Goal: Transaction & Acquisition: Purchase product/service

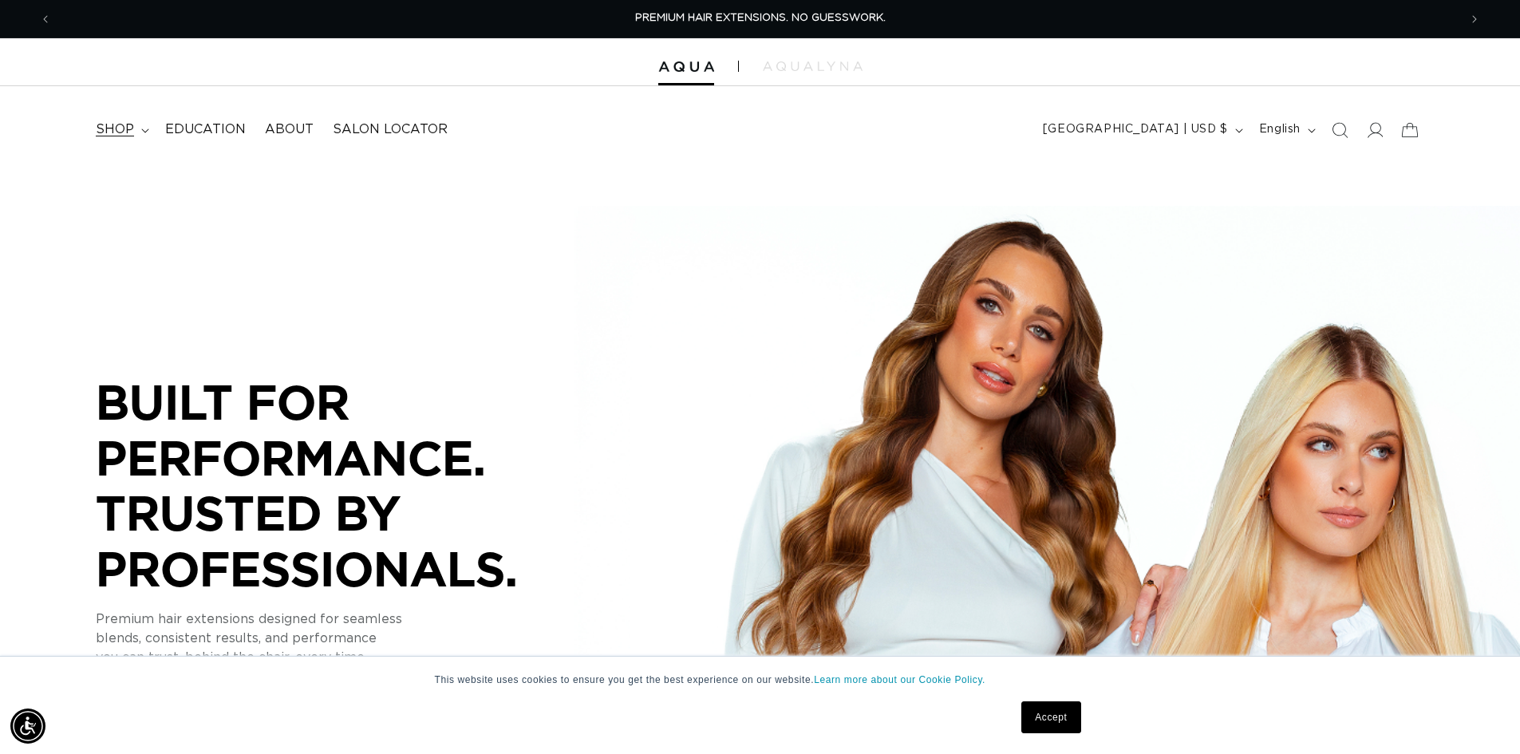
click at [134, 138] on span "shop" at bounding box center [115, 129] width 38 height 17
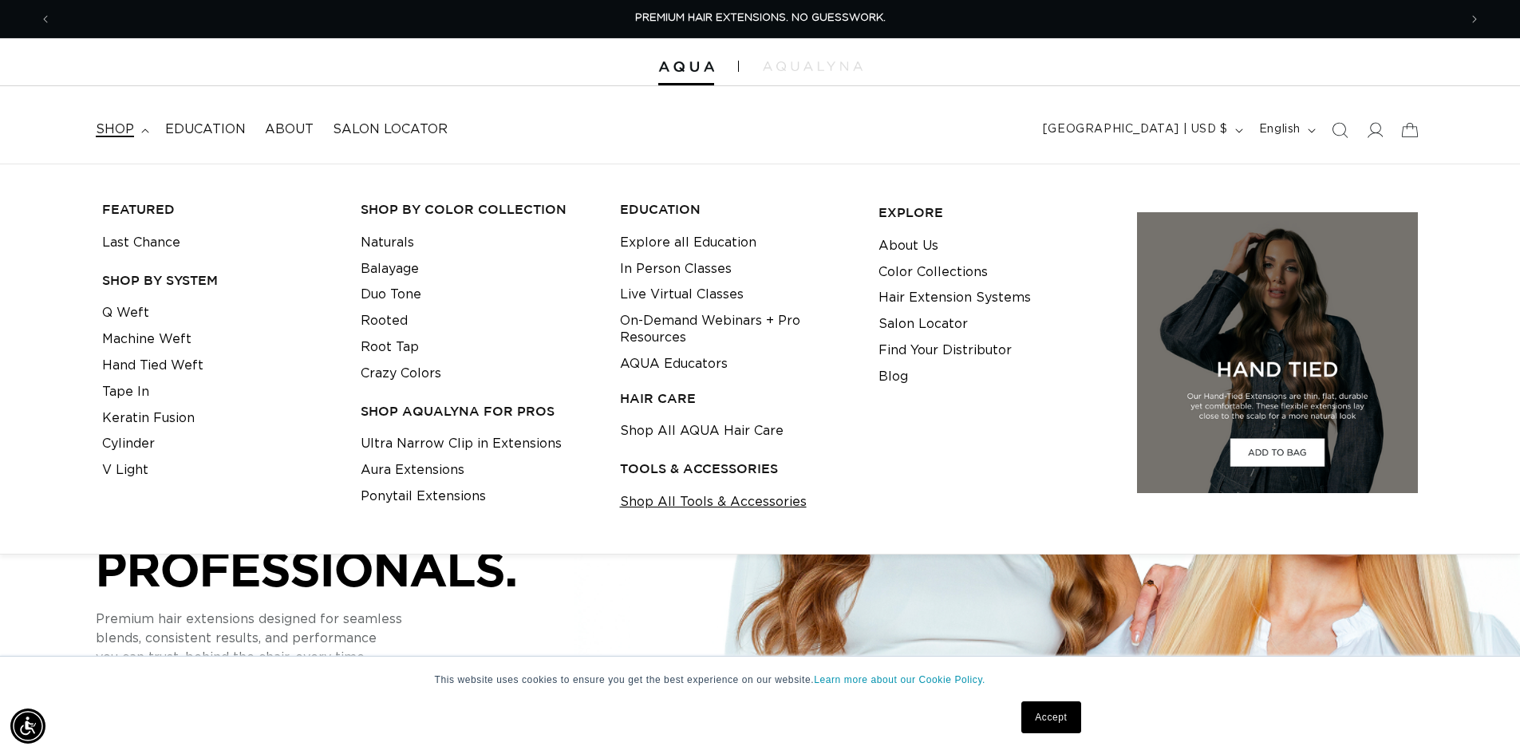
click at [706, 515] on link "Shop All Tools & Accessories" at bounding box center [713, 502] width 187 height 26
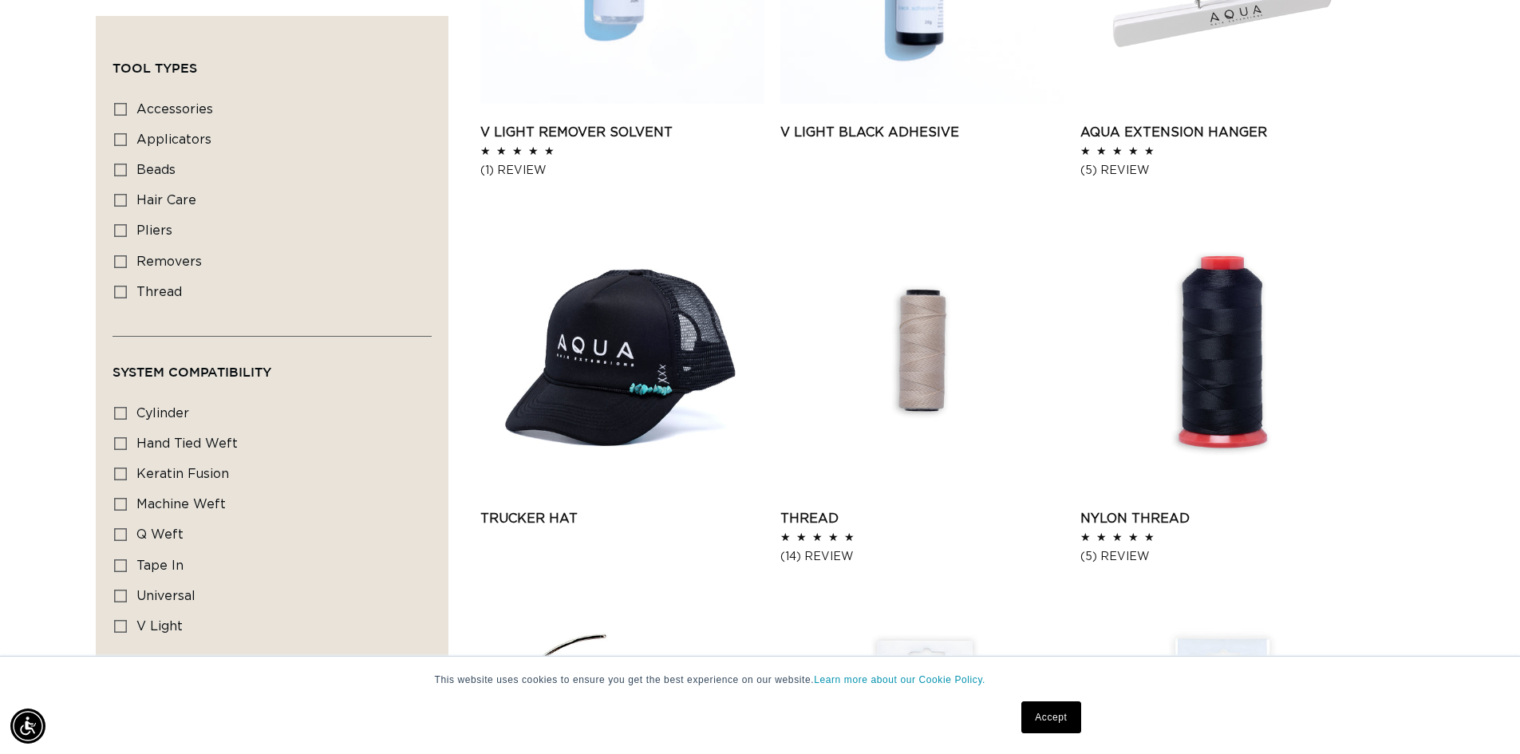
scroll to position [0, 1393]
click at [672, 509] on link "Trucker Hat" at bounding box center [622, 518] width 284 height 19
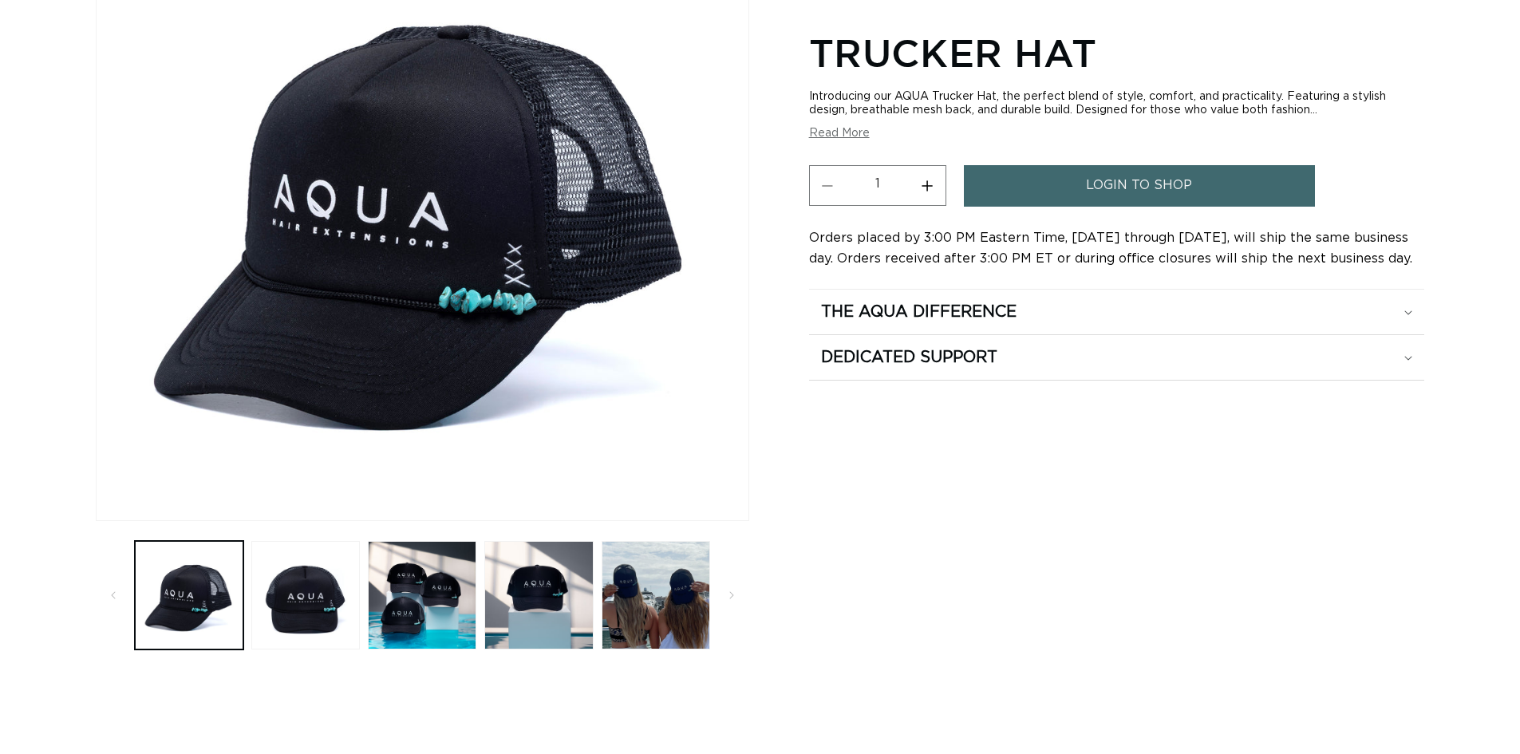
click at [1256, 334] on summary "The Aqua Difference" at bounding box center [1116, 312] width 615 height 45
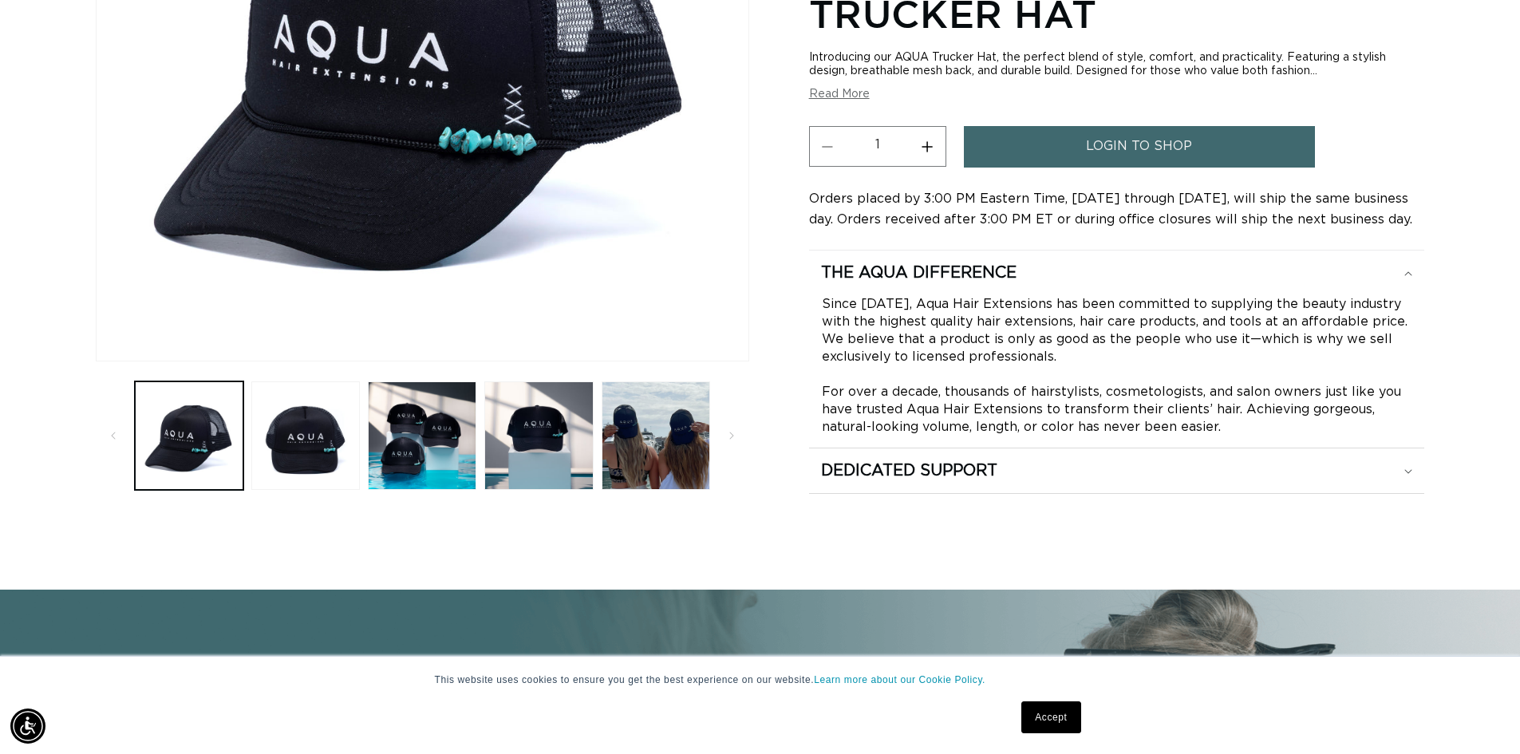
scroll to position [0, 1393]
click at [1039, 481] on div "Dedicated Support" at bounding box center [1116, 470] width 591 height 21
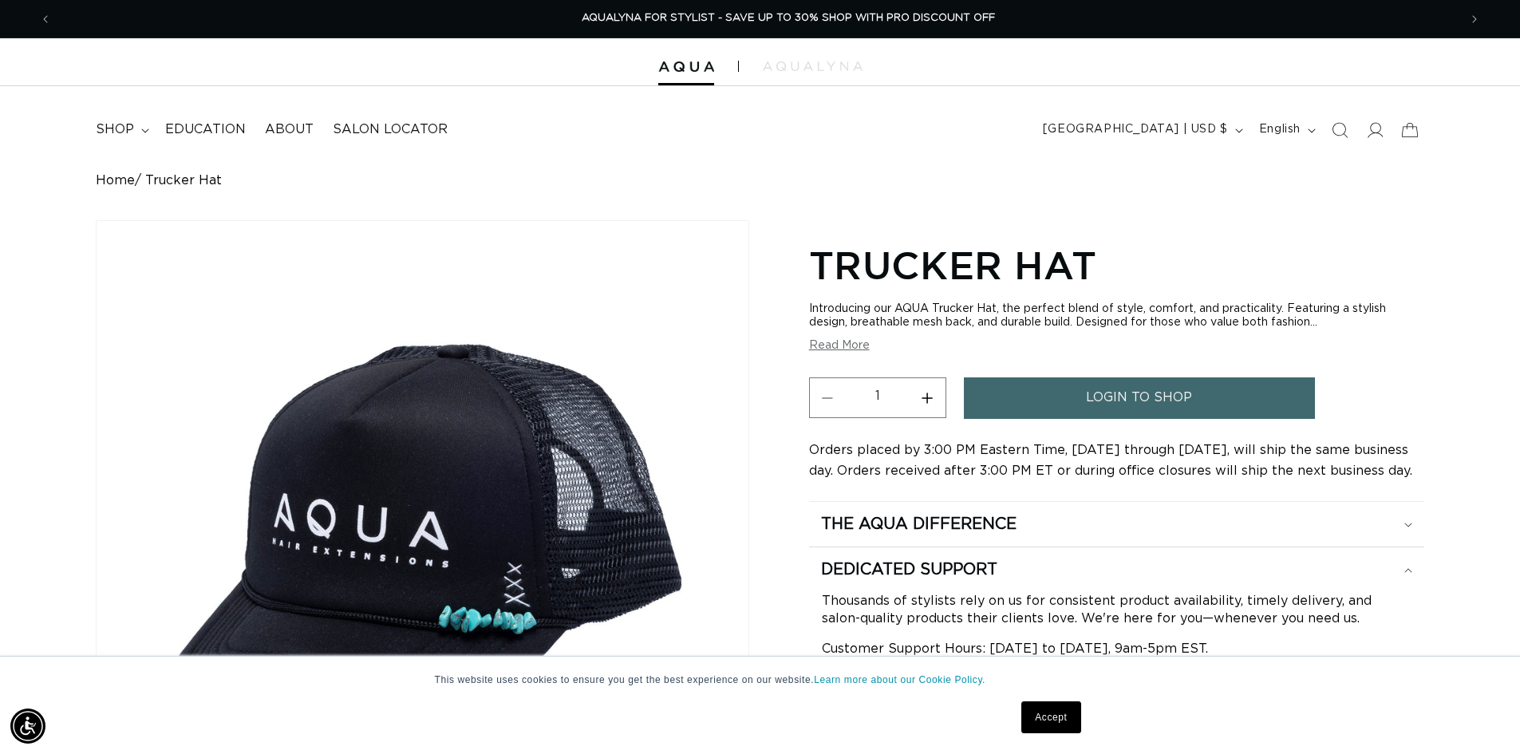
scroll to position [0, 2785]
